Goal: Book appointment/travel/reservation

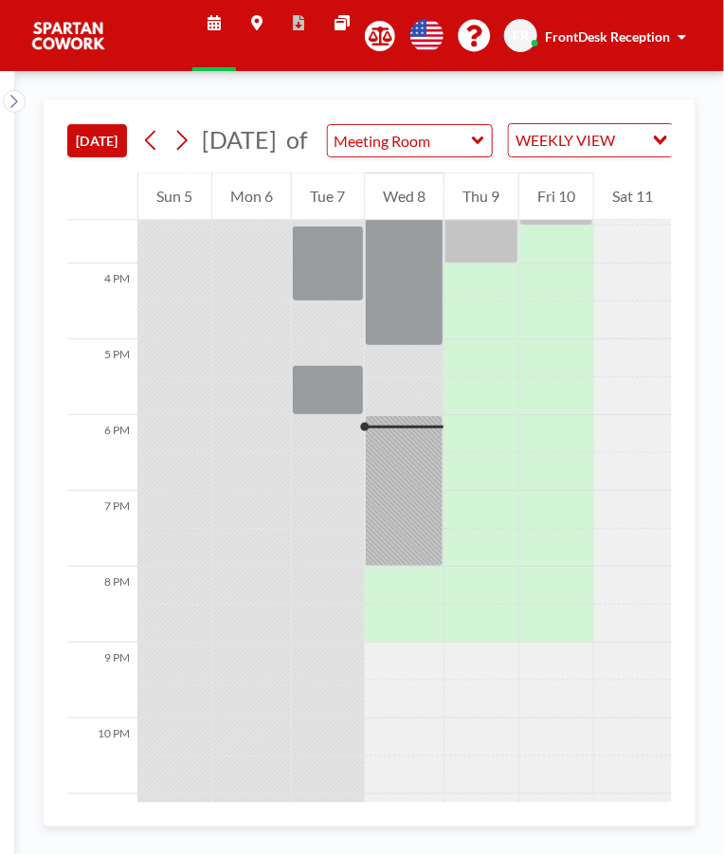
scroll to position [1170, 0]
click at [398, 472] on div at bounding box center [405, 490] width 80 height 152
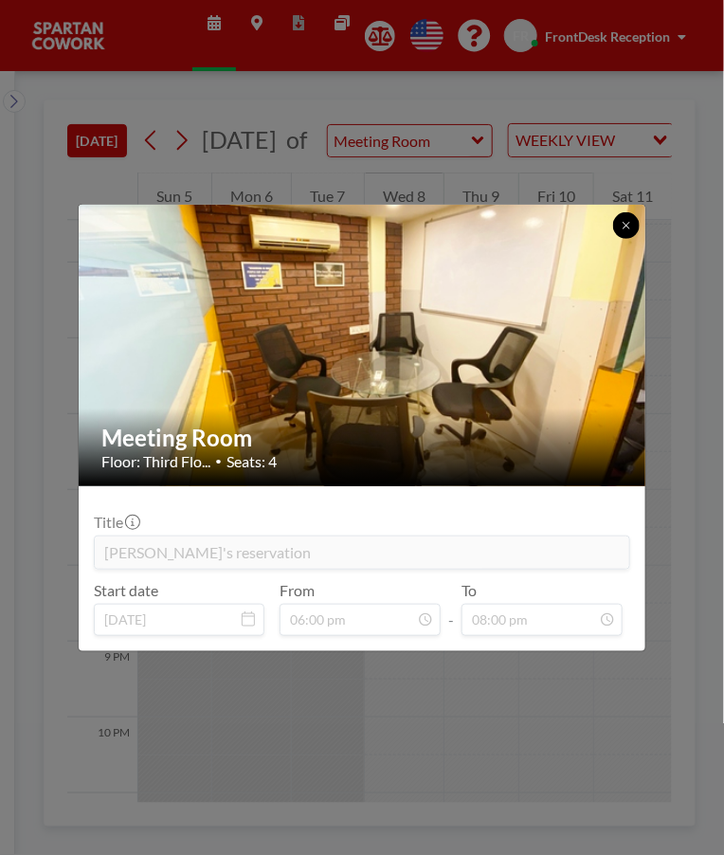
click at [629, 225] on icon at bounding box center [626, 225] width 11 height 11
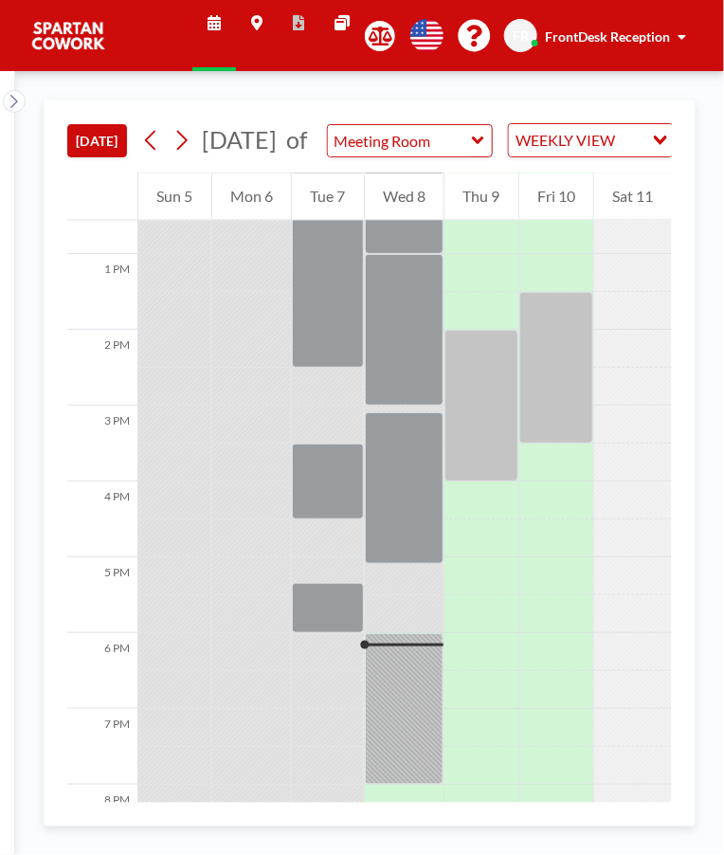
scroll to position [951, 0]
click at [494, 220] on div "Thu 9" at bounding box center [481, 195] width 74 height 47
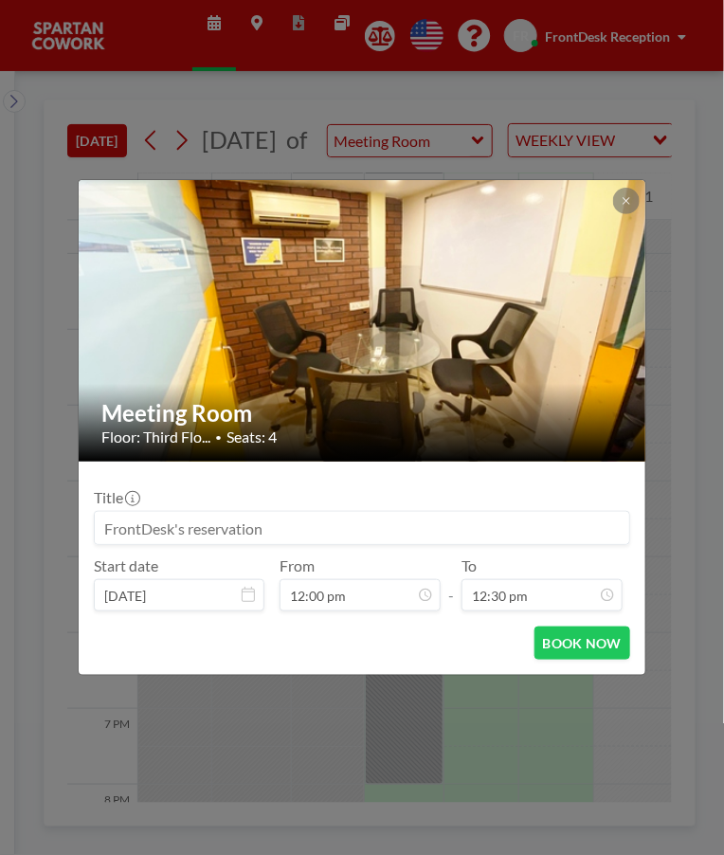
click at [624, 204] on icon at bounding box center [626, 200] width 11 height 11
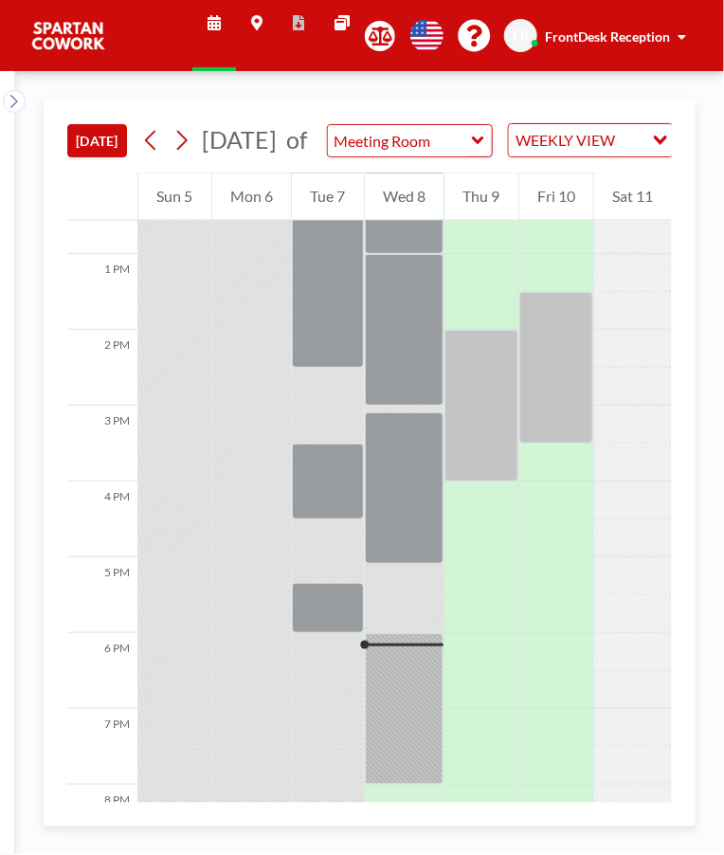
click at [400, 692] on div at bounding box center [405, 709] width 80 height 152
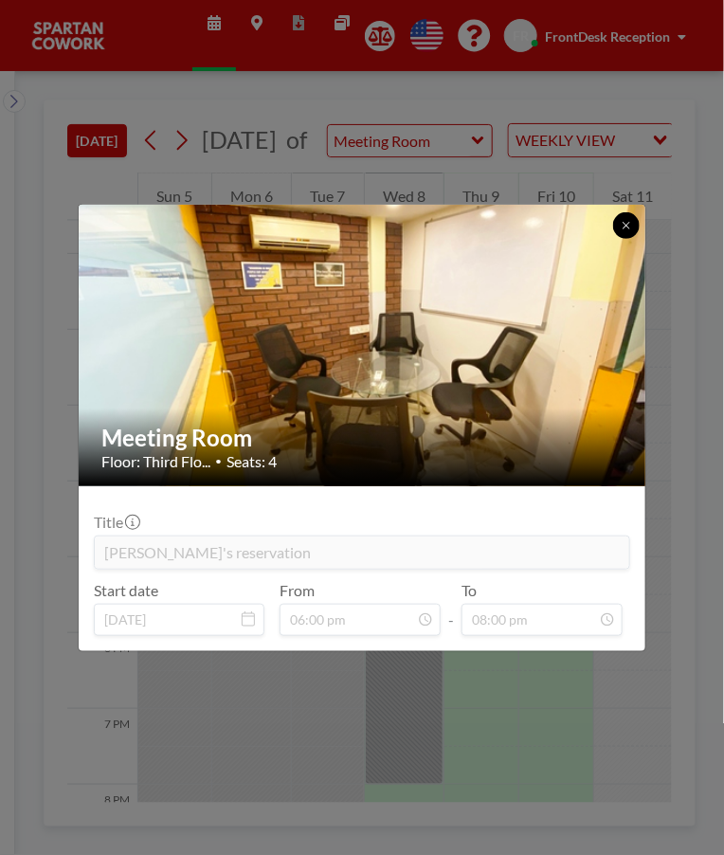
click at [623, 224] on icon at bounding box center [626, 225] width 11 height 11
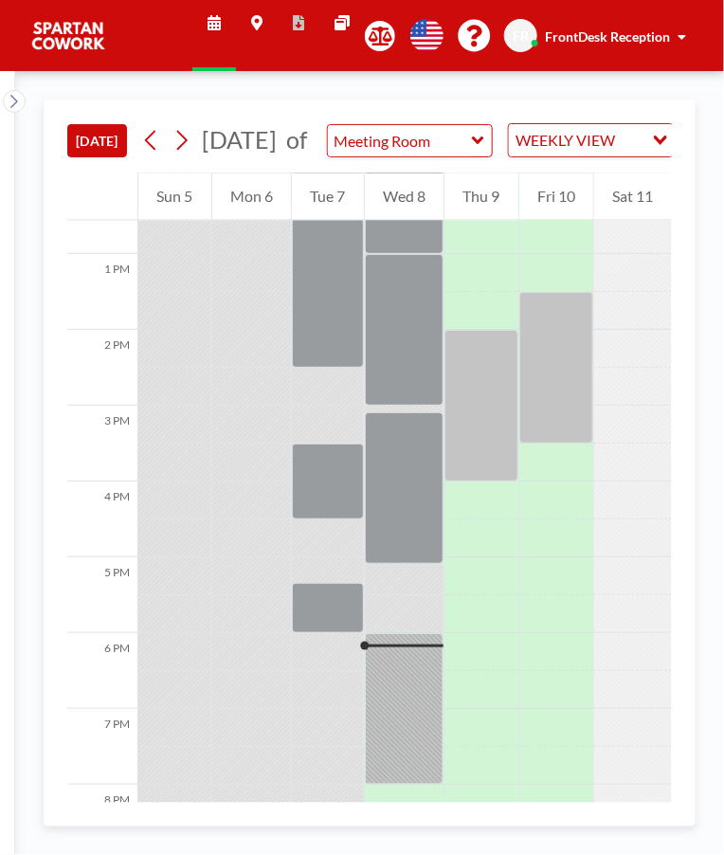
click at [403, 529] on div at bounding box center [405, 488] width 80 height 152
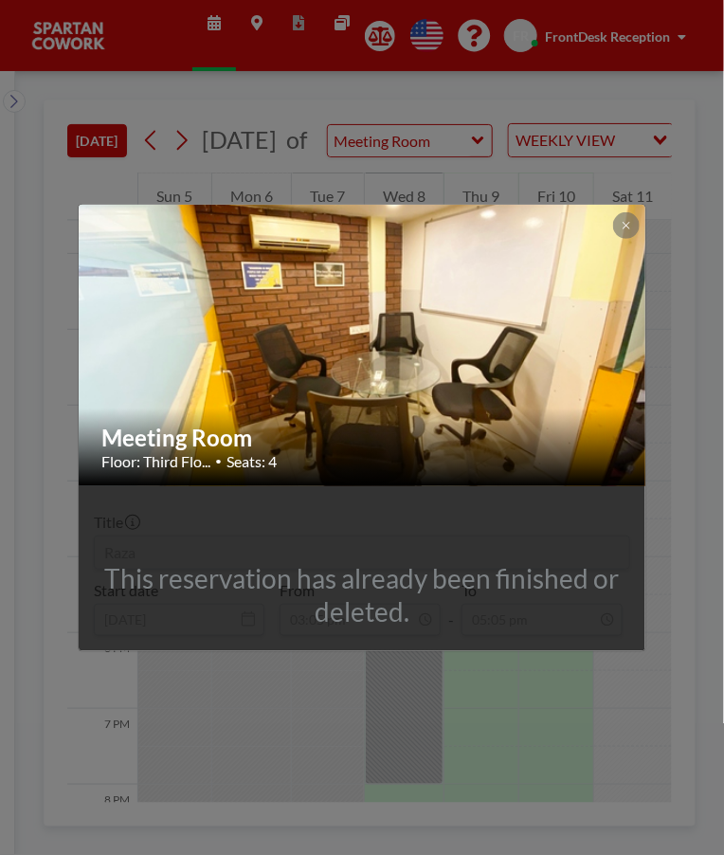
click at [633, 218] on button at bounding box center [626, 225] width 27 height 27
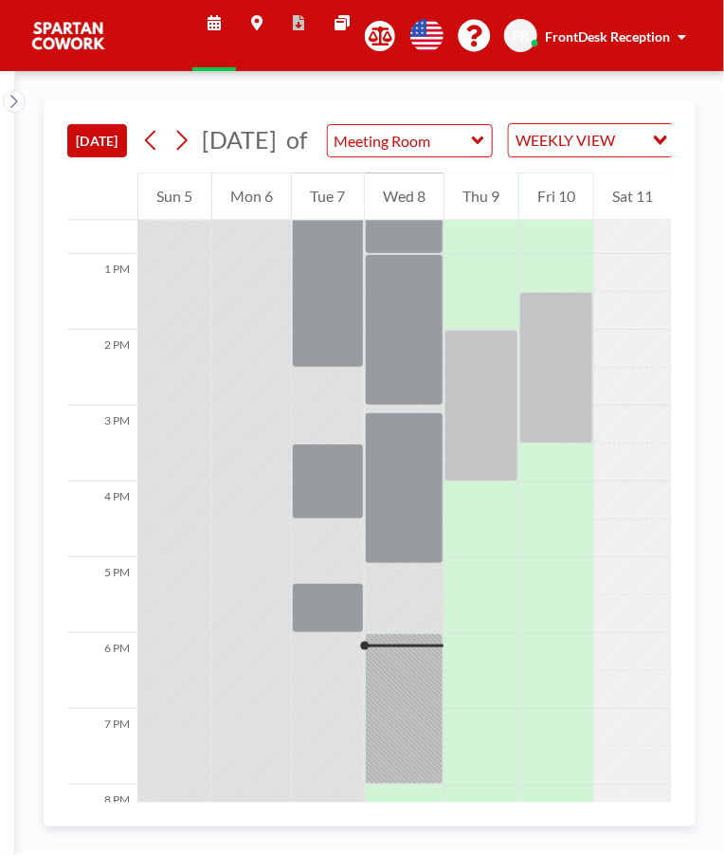
click at [411, 706] on div at bounding box center [405, 709] width 80 height 152
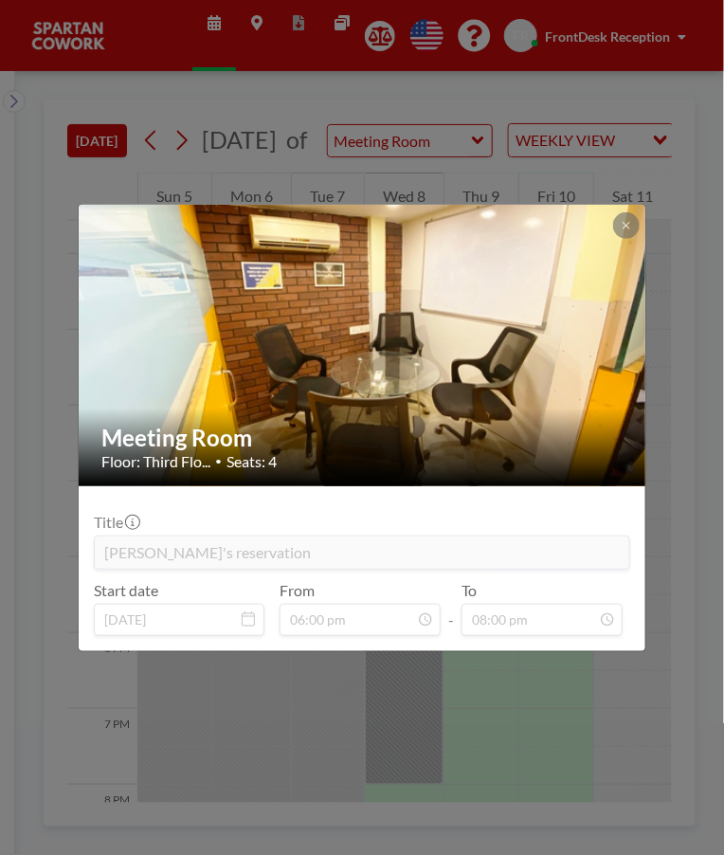
click at [479, 349] on img at bounding box center [363, 345] width 569 height 426
